Goal: Task Accomplishment & Management: Use online tool/utility

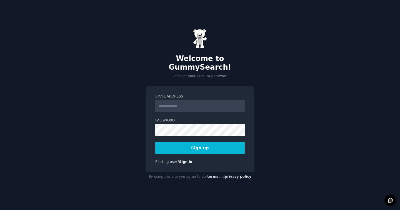
click at [190, 105] on input "Email Address" at bounding box center [199, 106] width 89 height 12
type input "**********"
click at [207, 143] on button "Sign up" at bounding box center [199, 148] width 89 height 12
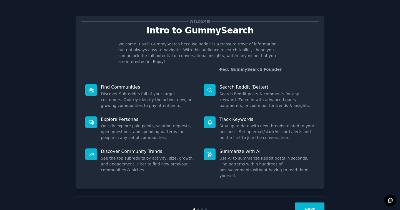
click at [362, 95] on div "Welcome! Intro to GummySearch Welcome! I built GummySearch because Reddit is a …" at bounding box center [200, 115] width 385 height 214
click at [308, 202] on button "Next" at bounding box center [310, 209] width 30 height 14
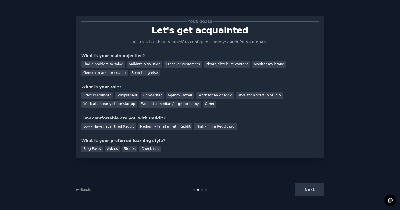
click at [310, 192] on div "Next" at bounding box center [283, 189] width 83 height 14
click at [97, 151] on div "Blog Posts" at bounding box center [91, 148] width 21 height 7
click at [106, 150] on div "Videos" at bounding box center [112, 148] width 15 height 7
click at [124, 150] on div "Stories" at bounding box center [130, 148] width 16 height 7
click at [107, 149] on div "Videos" at bounding box center [112, 148] width 15 height 7
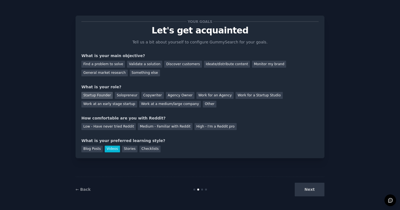
click at [101, 96] on div "Startup Founder" at bounding box center [96, 95] width 31 height 7
click at [203, 104] on div "Other" at bounding box center [210, 104] width 14 height 7
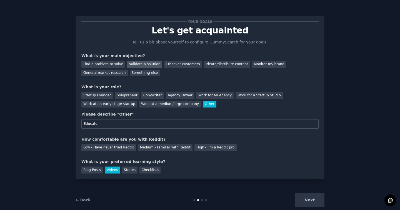
type input "Educator"
click at [151, 66] on div "Validate a solution" at bounding box center [144, 64] width 35 height 7
click at [313, 197] on div "Next" at bounding box center [283, 200] width 83 height 14
click at [153, 125] on input "Educator" at bounding box center [199, 123] width 237 height 9
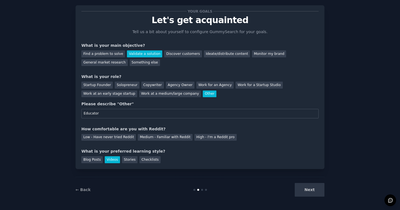
click at [305, 190] on div "Next" at bounding box center [283, 190] width 83 height 14
click at [115, 134] on div "Low - Have never tried Reddit" at bounding box center [108, 137] width 54 height 7
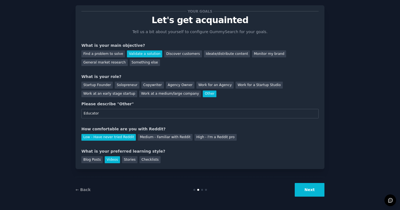
click at [313, 194] on button "Next" at bounding box center [310, 190] width 30 height 14
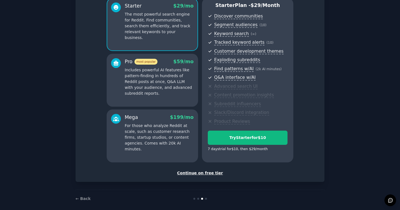
scroll to position [57, 0]
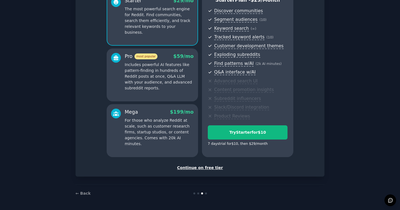
click at [211, 167] on div "Continue on free tier" at bounding box center [199, 168] width 237 height 6
